Goal: Information Seeking & Learning: Learn about a topic

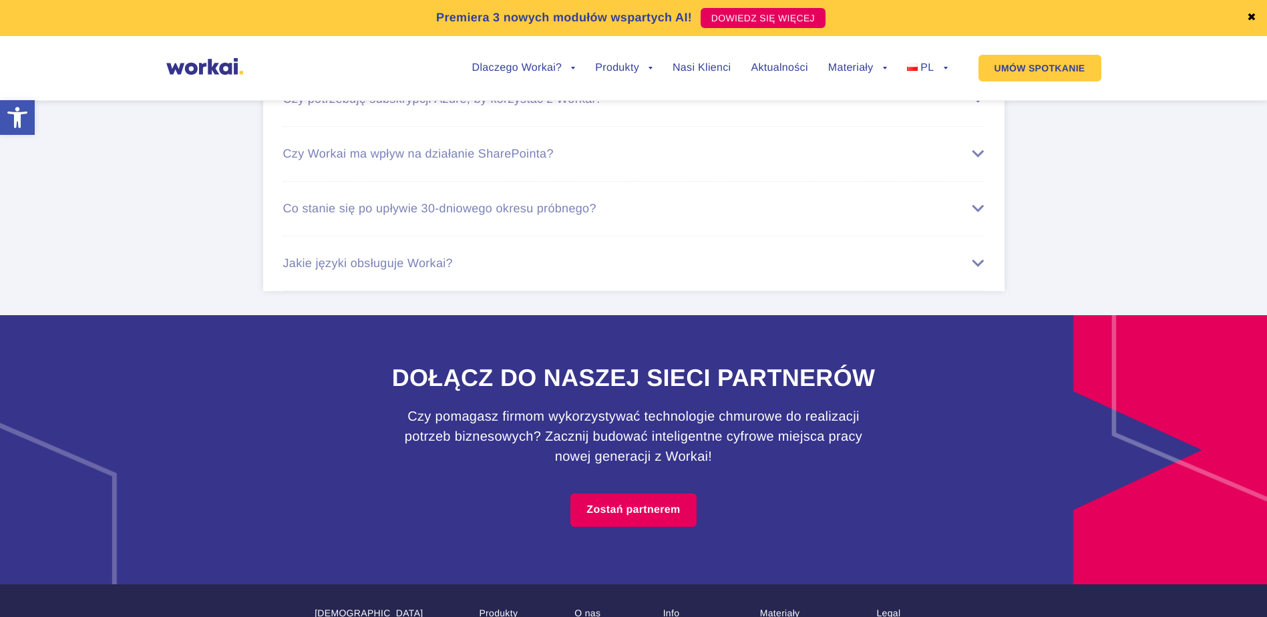
scroll to position [8431, 0]
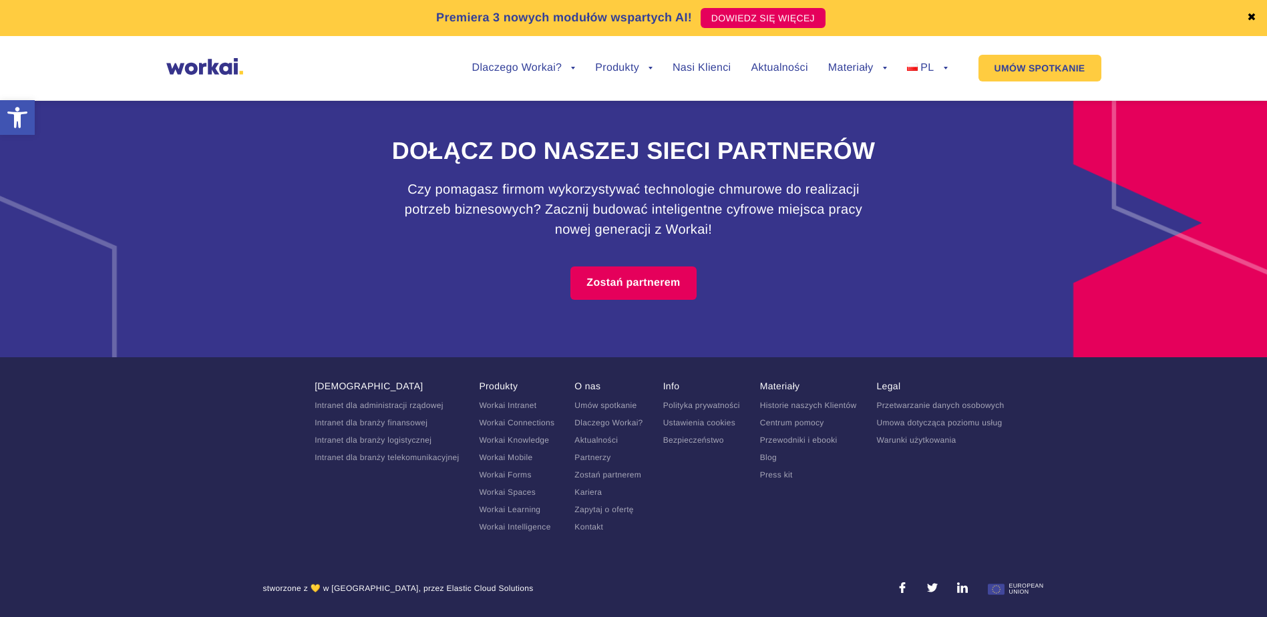
click at [585, 491] on link "Kariera" at bounding box center [588, 492] width 27 height 9
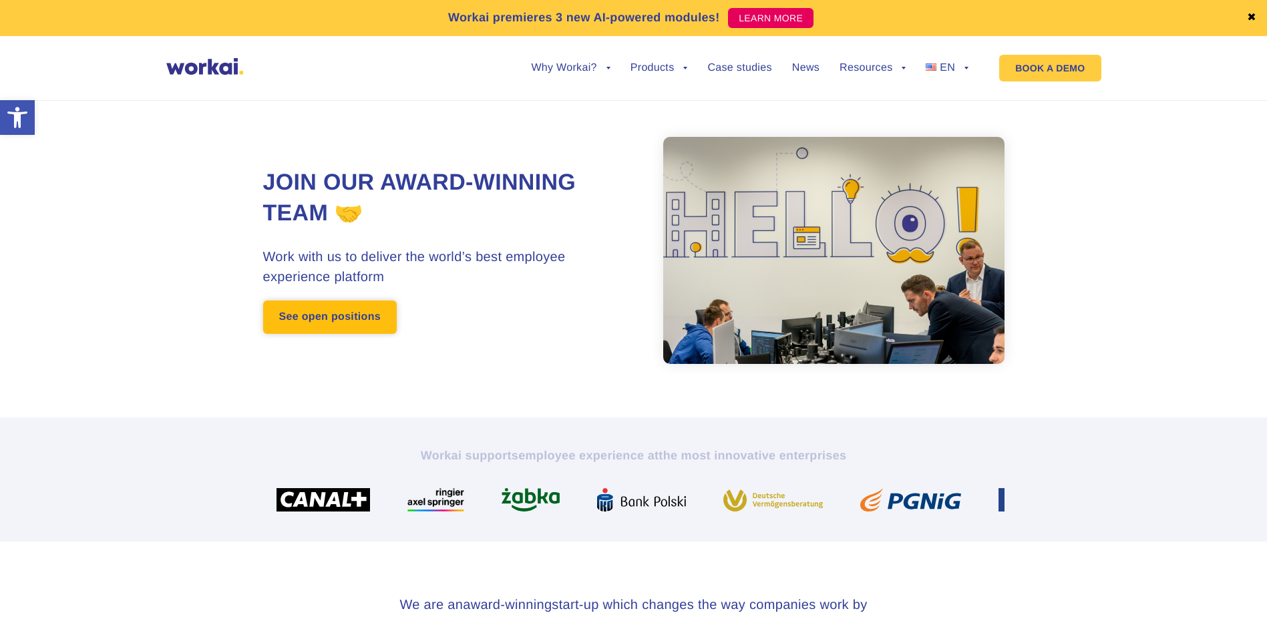
click at [317, 314] on link "See open positions" at bounding box center [330, 317] width 134 height 33
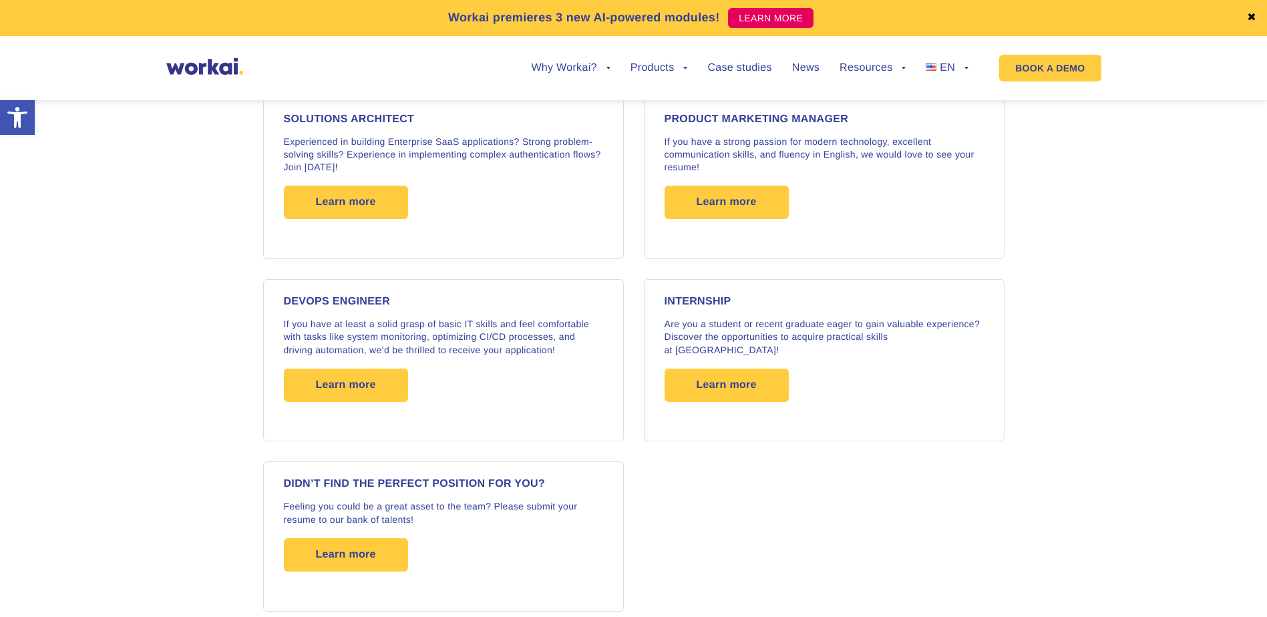
scroll to position [2136, 0]
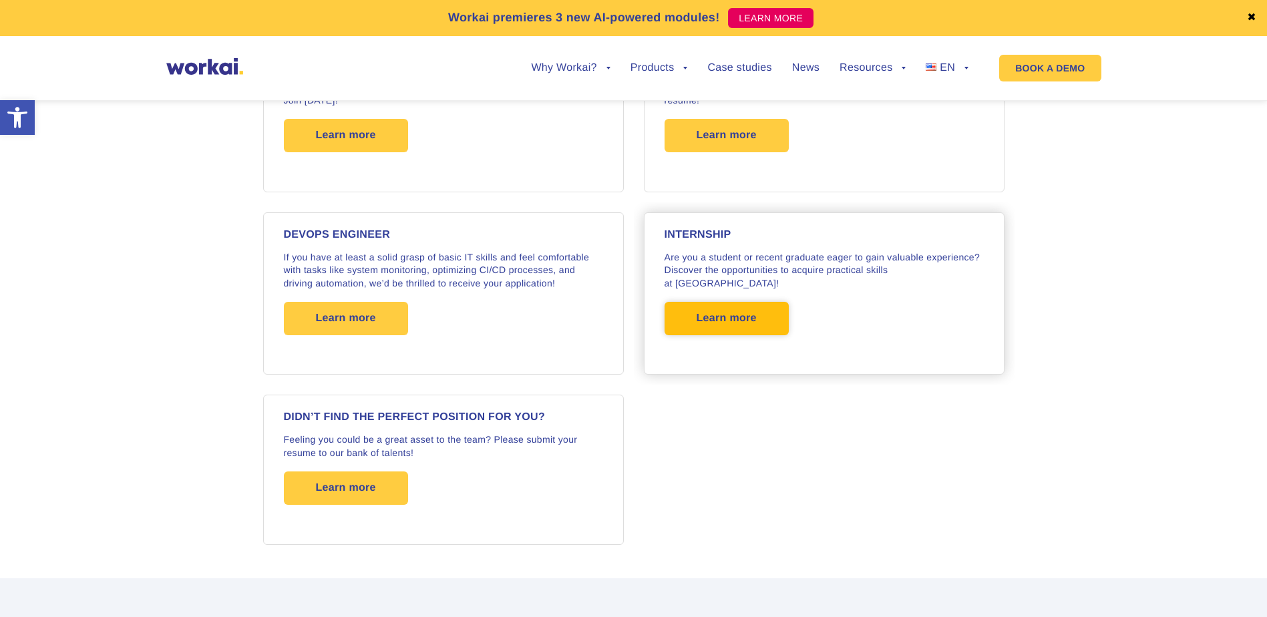
click at [750, 302] on span "Learn more" at bounding box center [727, 318] width 60 height 33
